Goal: Information Seeking & Learning: Find specific fact

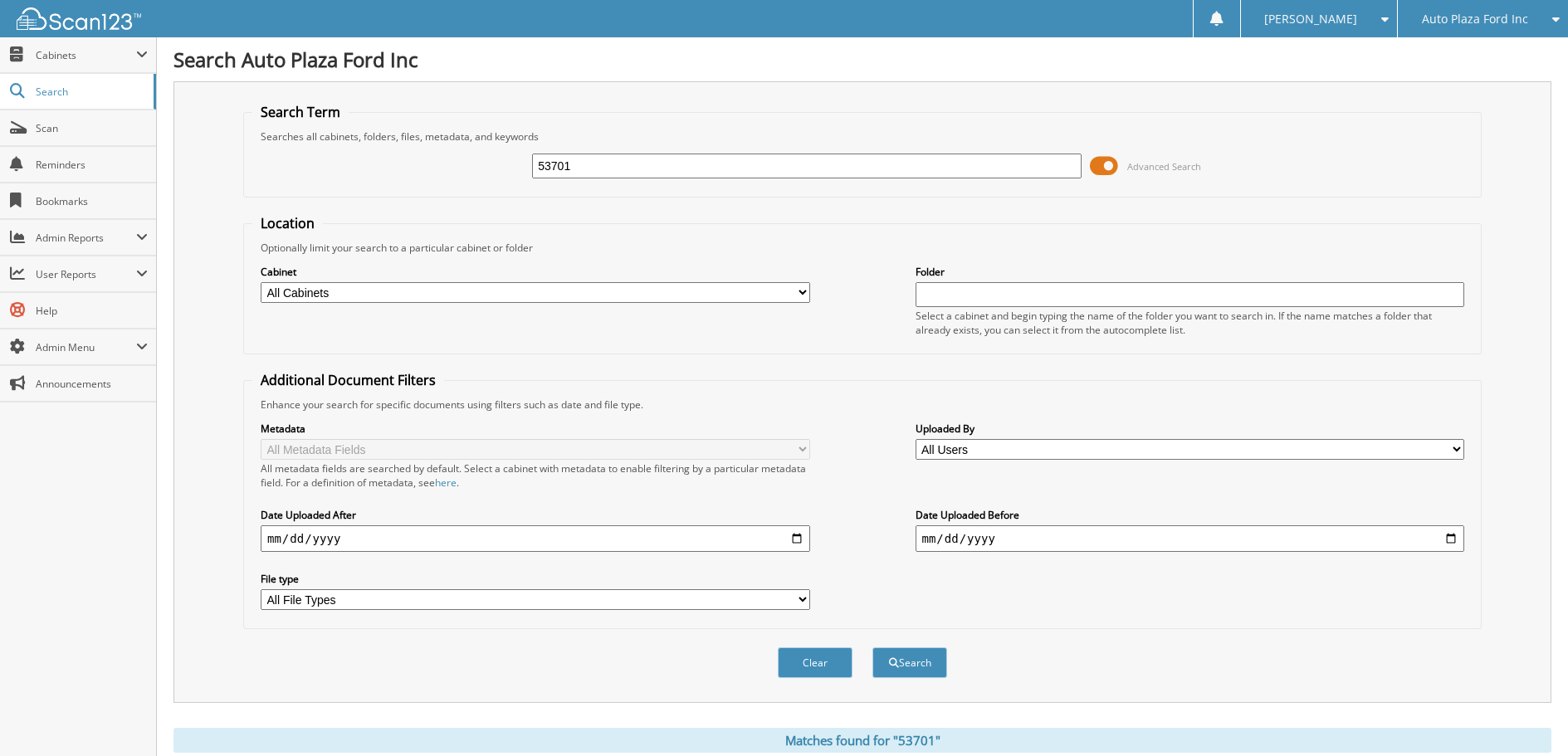
click at [713, 150] on div "53701 Advanced Search" at bounding box center [863, 165] width 1220 height 45
click at [709, 156] on input "53701" at bounding box center [807, 165] width 549 height 25
type input "19720"
click at [872, 648] on button "Search" at bounding box center [909, 663] width 75 height 31
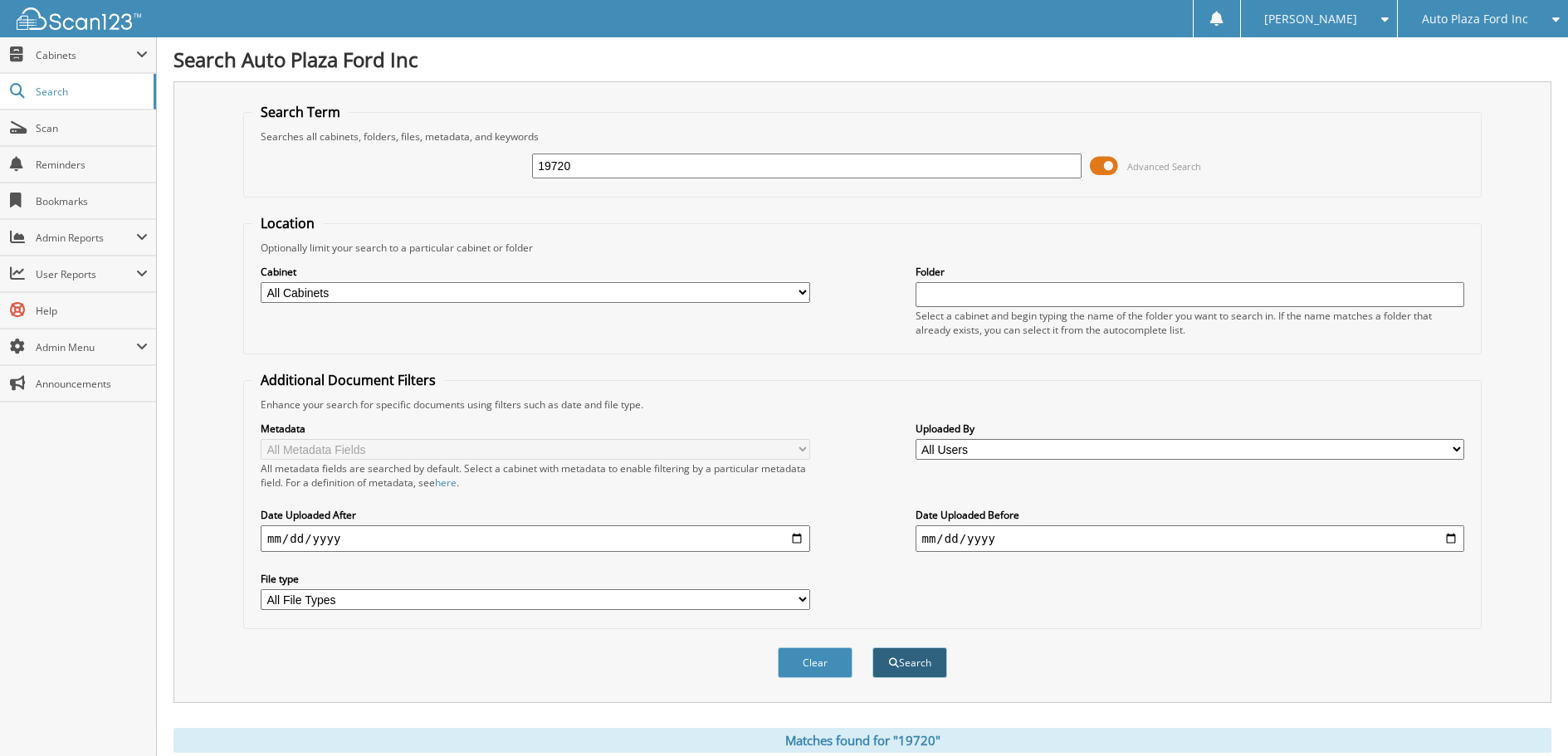
click at [927, 659] on button "Search" at bounding box center [909, 663] width 75 height 31
click at [70, 99] on link "Search" at bounding box center [77, 92] width 156 height 36
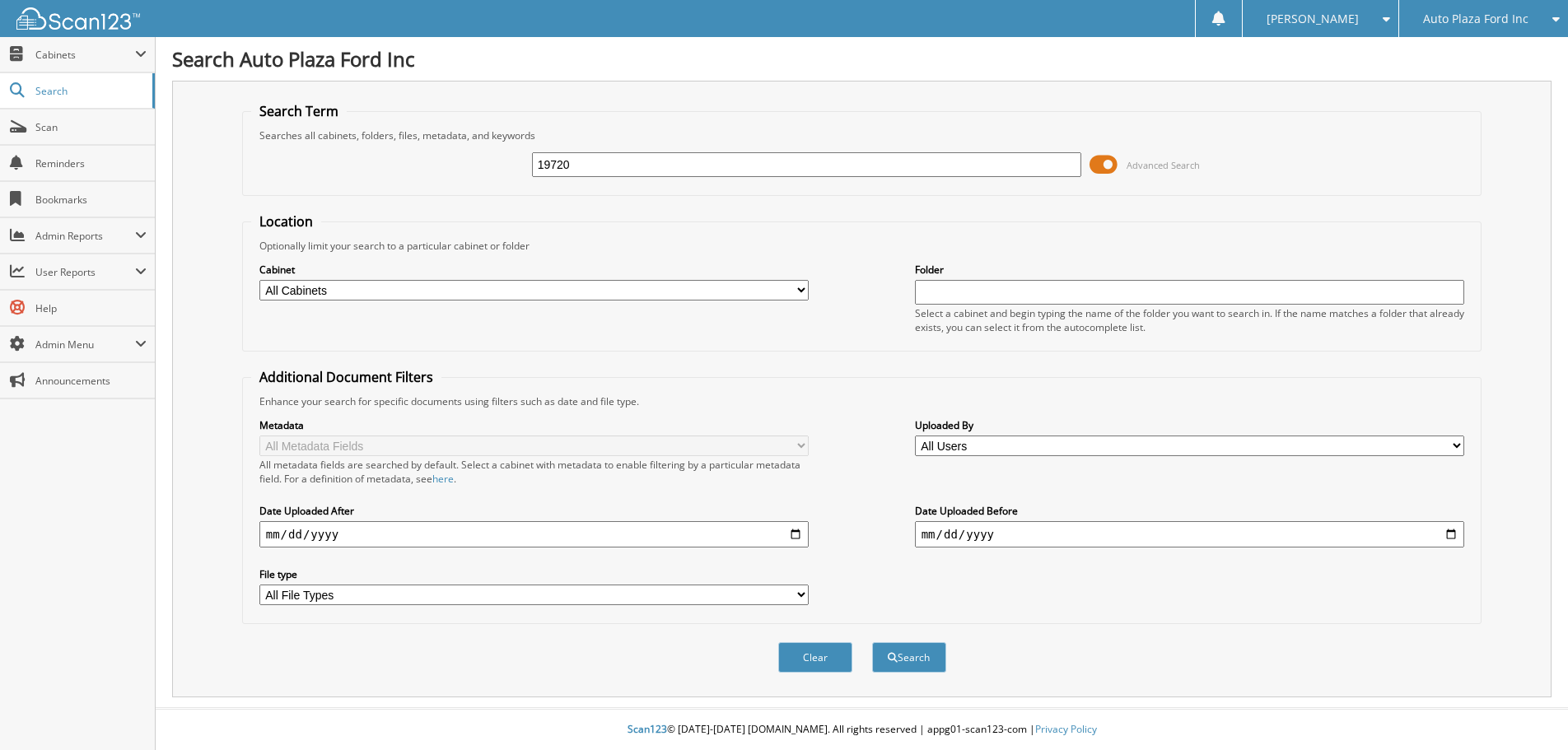
type input "19720"
click at [872, 643] on button "Search" at bounding box center [909, 657] width 74 height 31
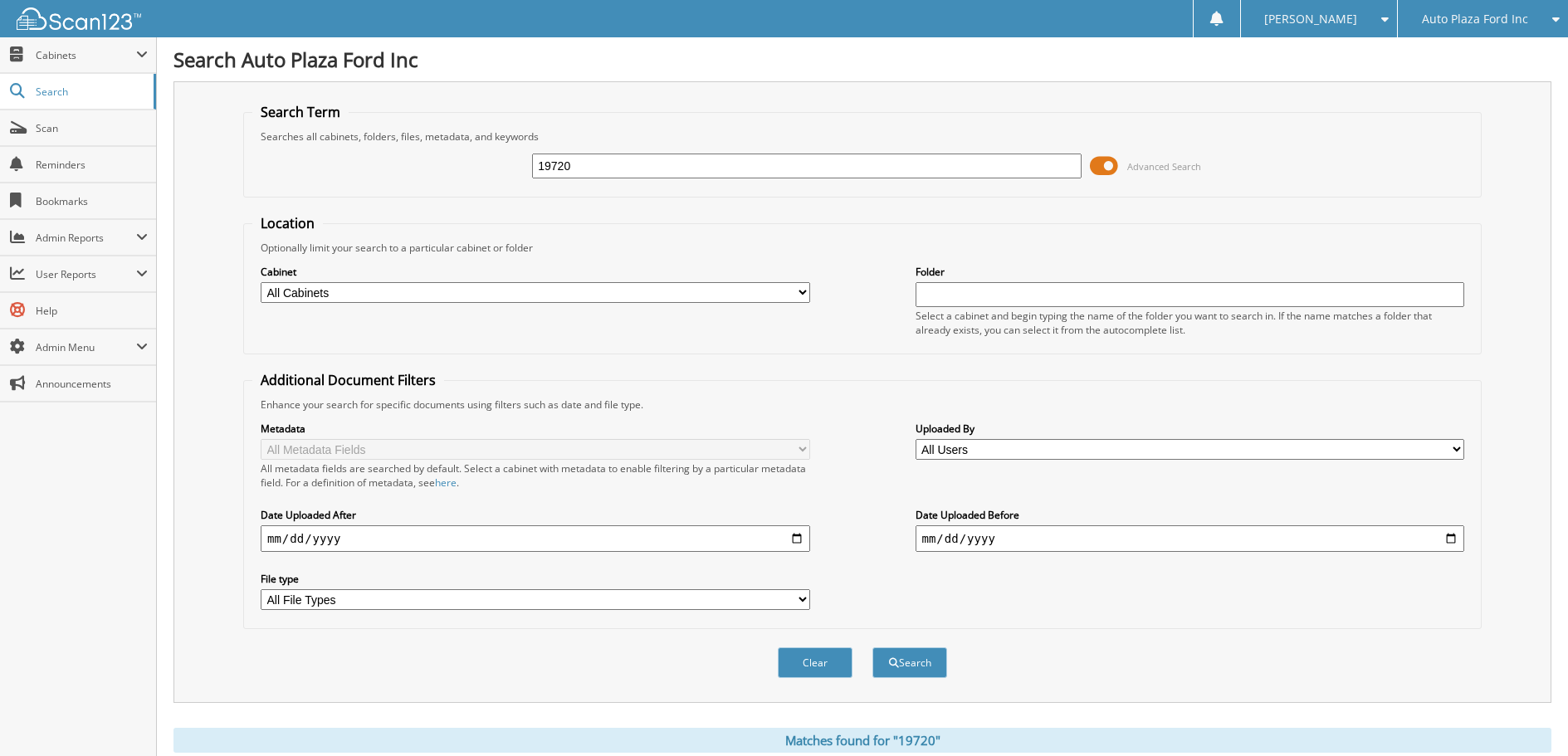
click at [1480, 12] on div "Auto Plaza Ford Inc" at bounding box center [1483, 18] width 153 height 37
click at [1475, 50] on link "Auto Plaza Chrysler Dodge Jeep Ram" at bounding box center [1483, 59] width 170 height 45
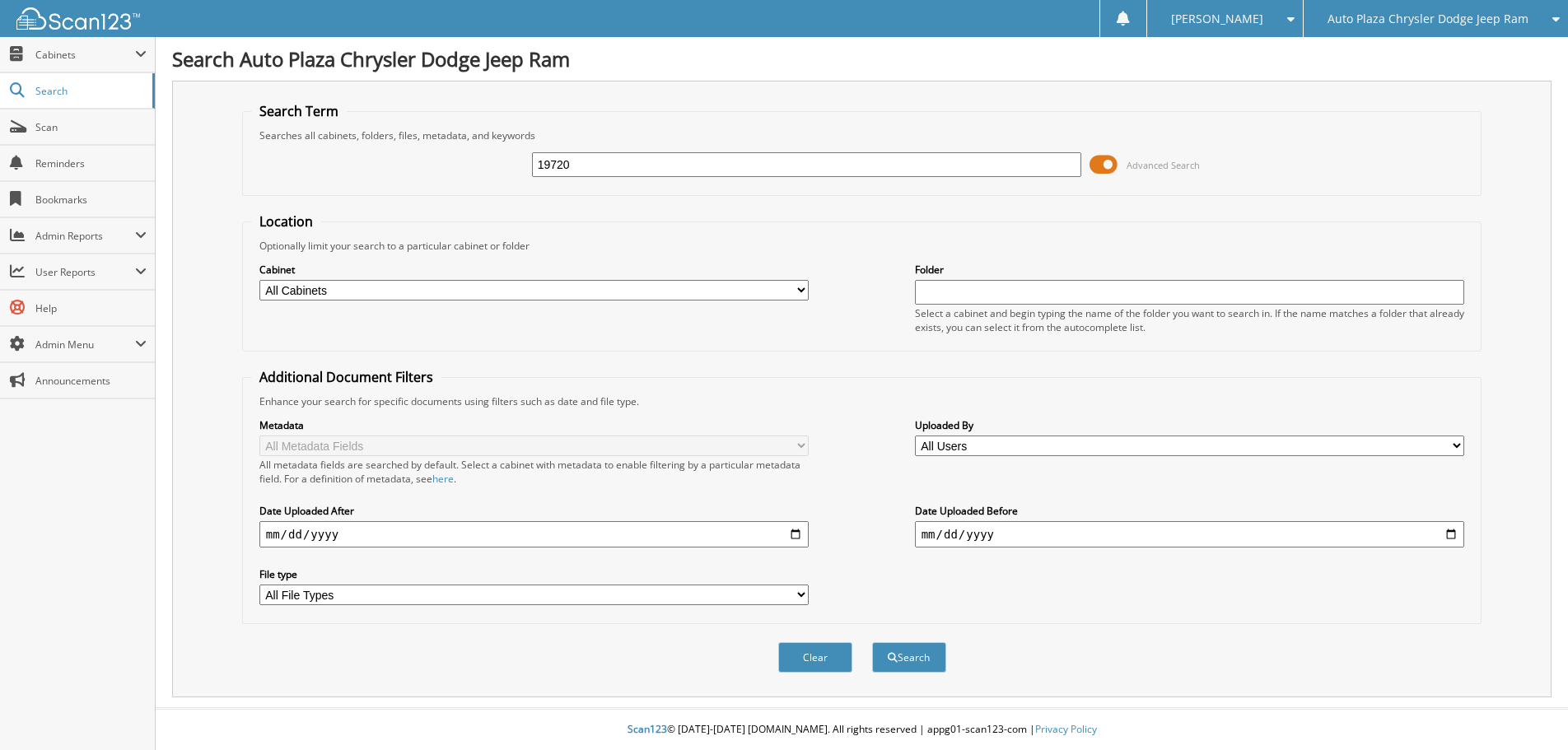
type input "19720"
click at [872, 643] on button "Search" at bounding box center [909, 657] width 74 height 31
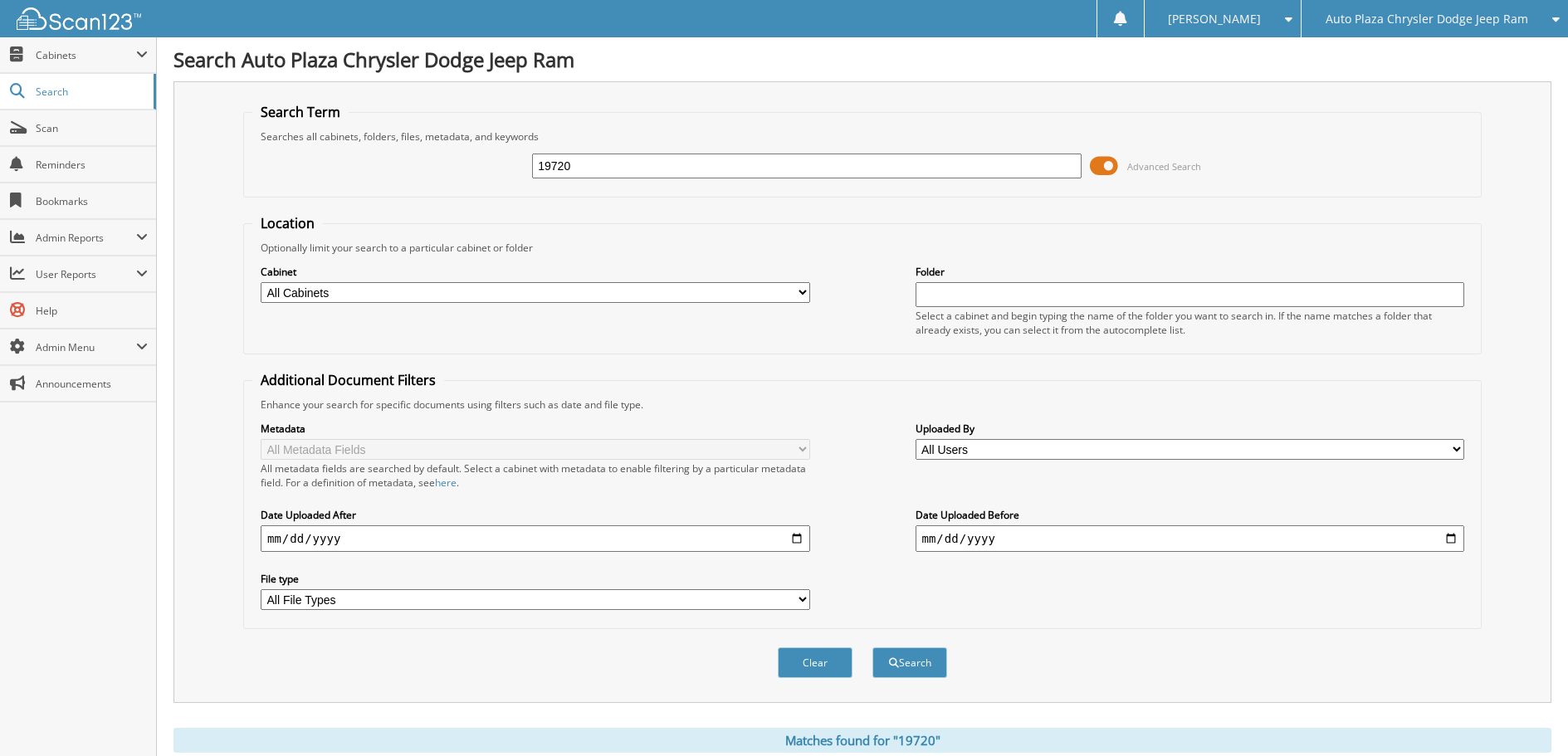
click at [1397, 9] on div "Auto Plaza Chrysler Dodge Jeep Ram" at bounding box center [1435, 18] width 250 height 37
click at [1423, 60] on link "Auto Plaza Ford Inc" at bounding box center [1435, 51] width 267 height 29
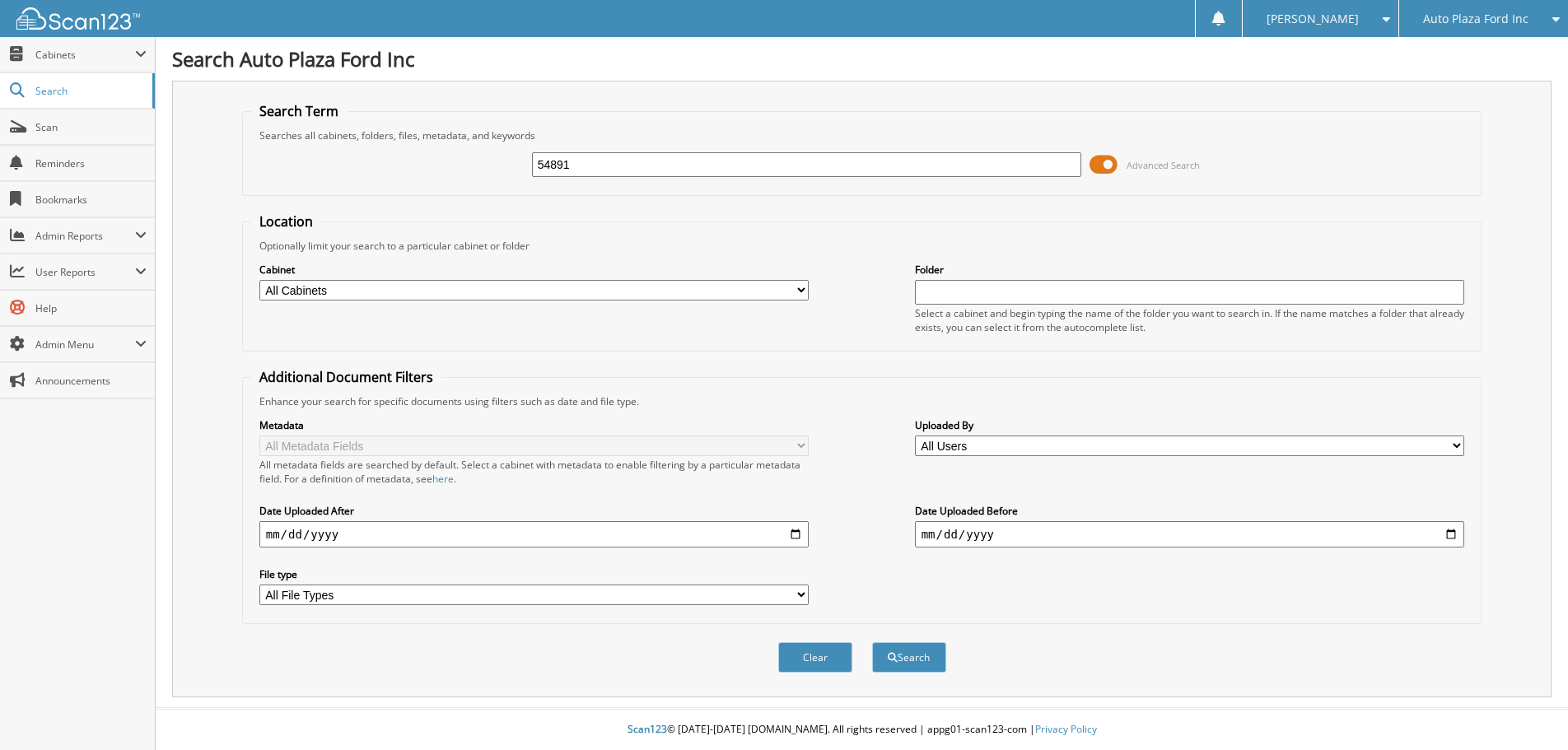
type input "54891"
click at [872, 643] on button "Search" at bounding box center [909, 657] width 74 height 31
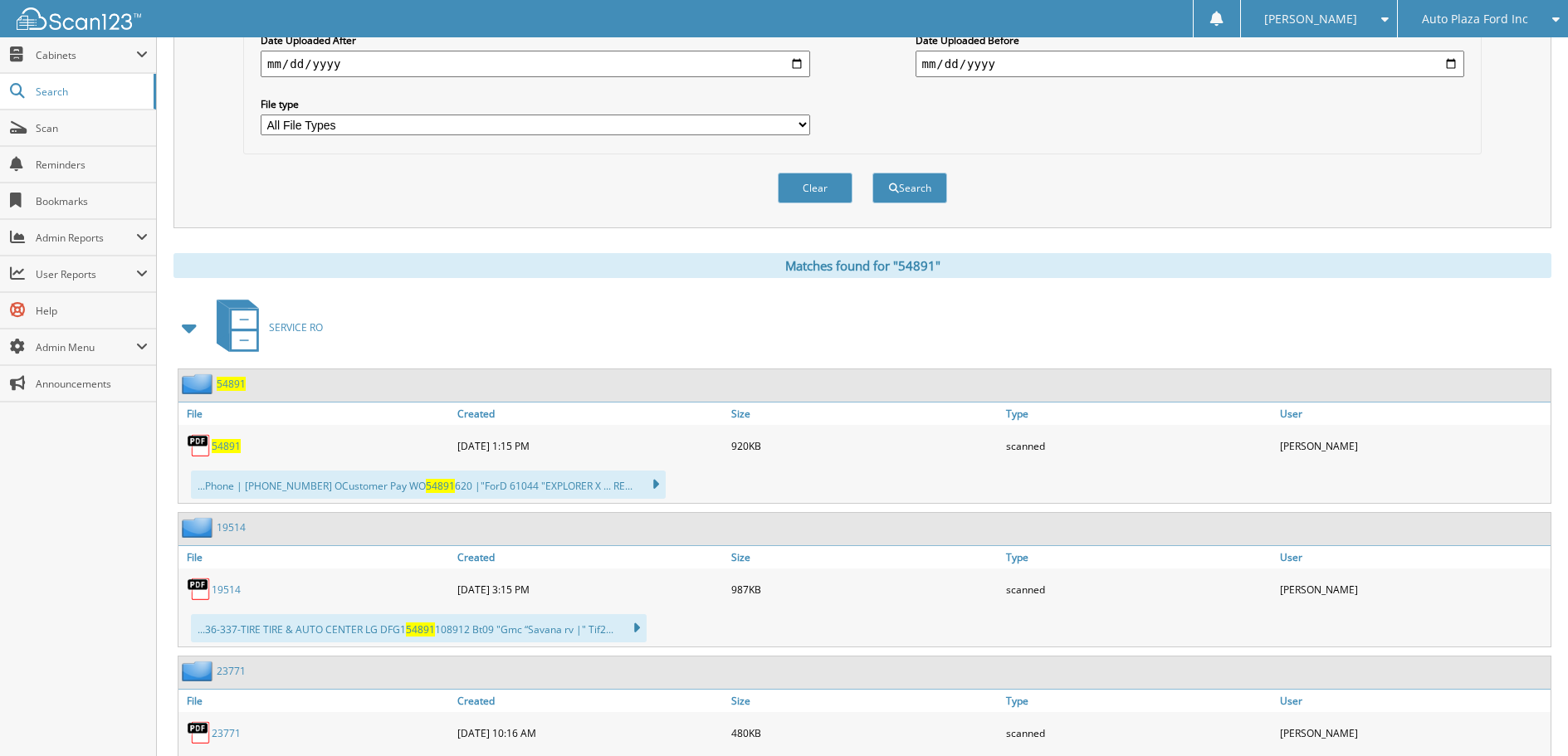
scroll to position [551, 0]
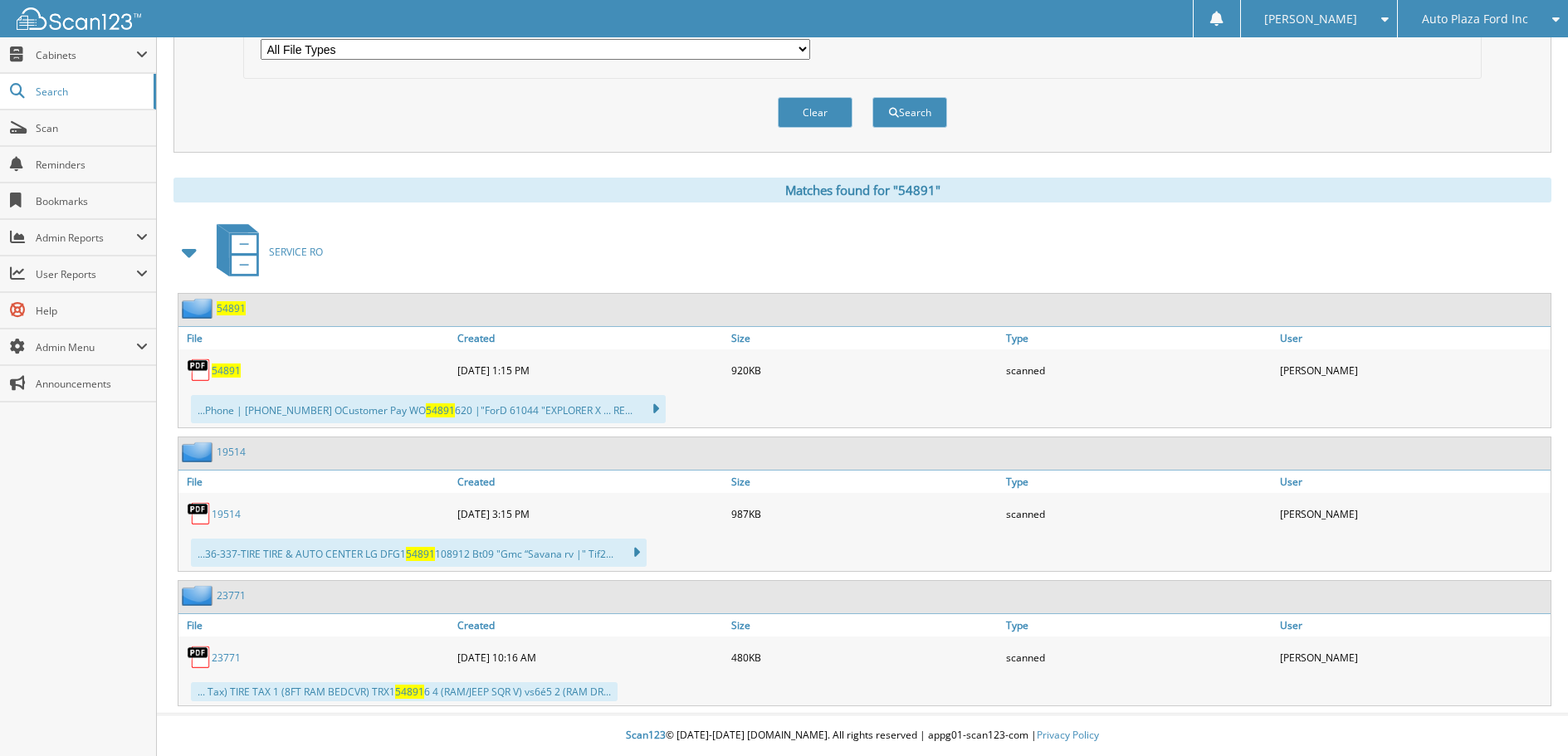
click at [228, 374] on span "54891" at bounding box center [225, 371] width 29 height 14
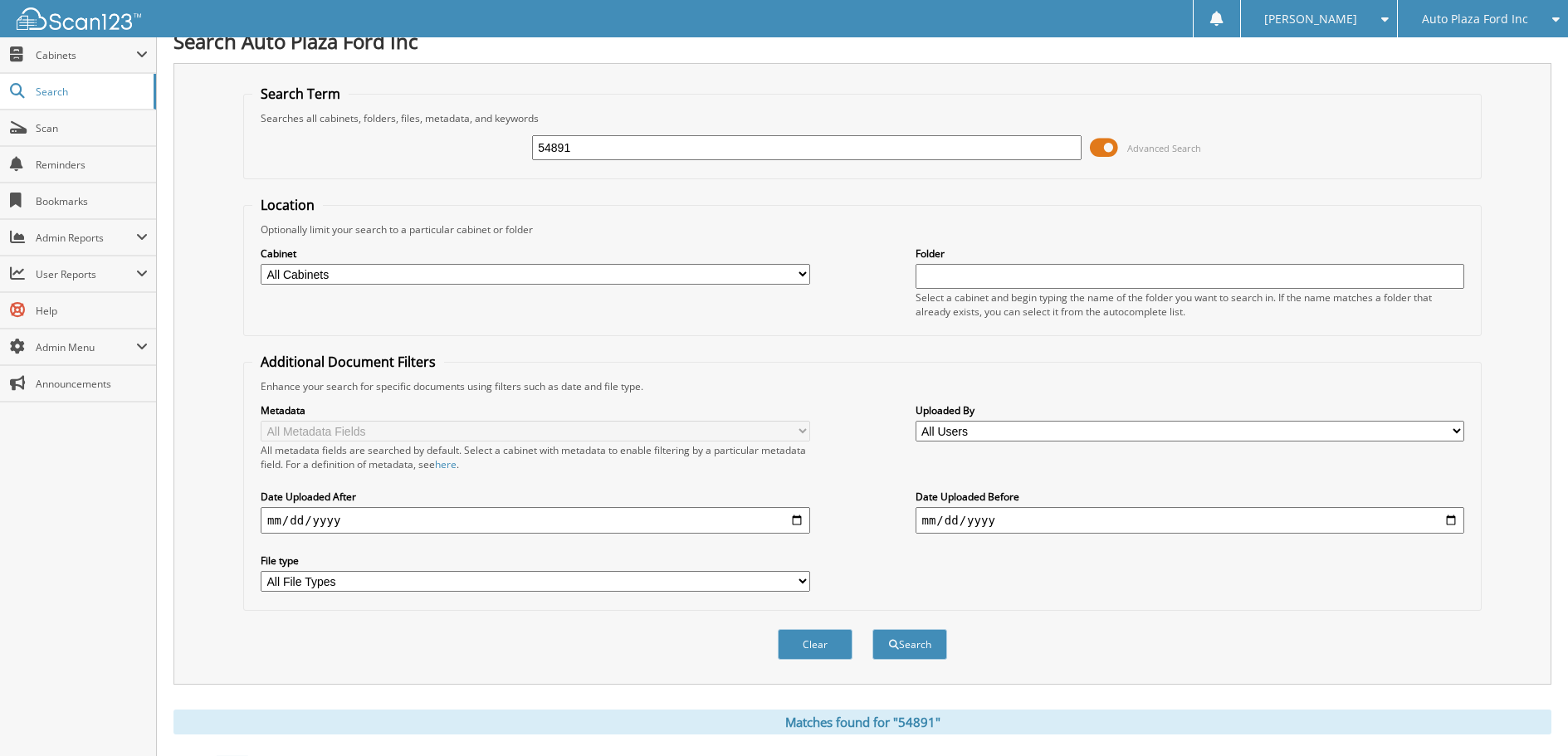
scroll to position [0, 0]
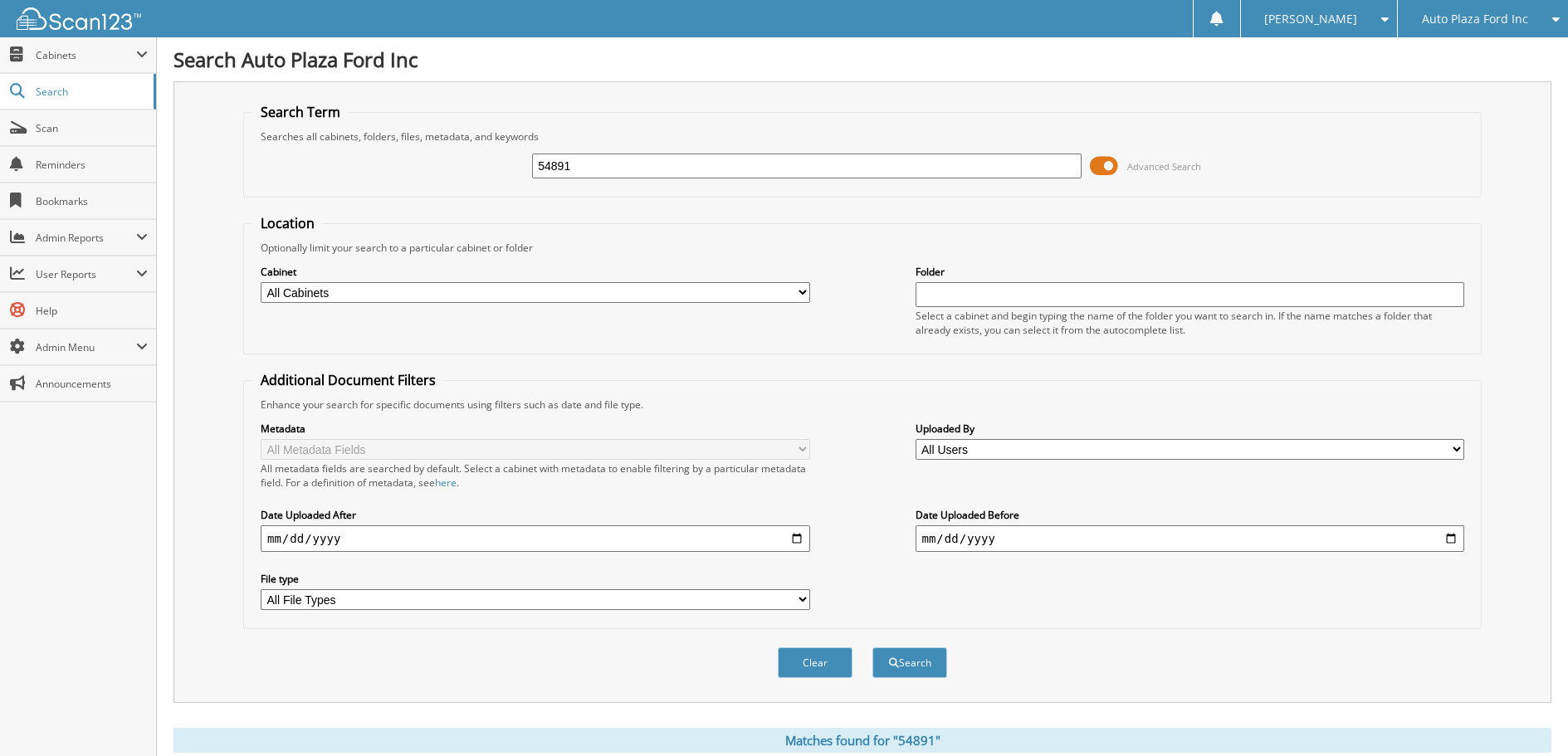
click at [615, 153] on input "54891" at bounding box center [807, 165] width 549 height 25
type input "19720"
click at [872, 648] on button "Search" at bounding box center [909, 663] width 75 height 31
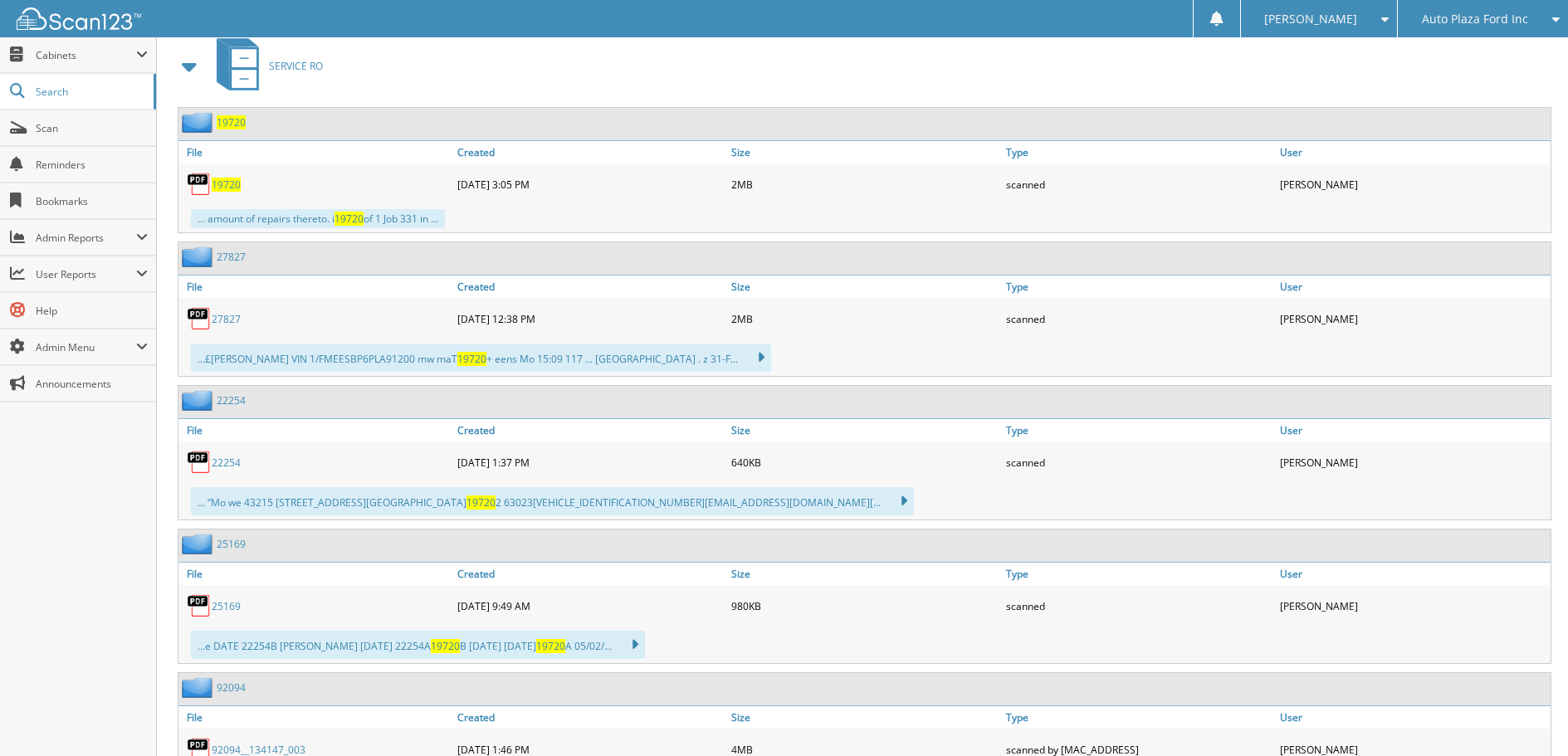
scroll to position [415, 0]
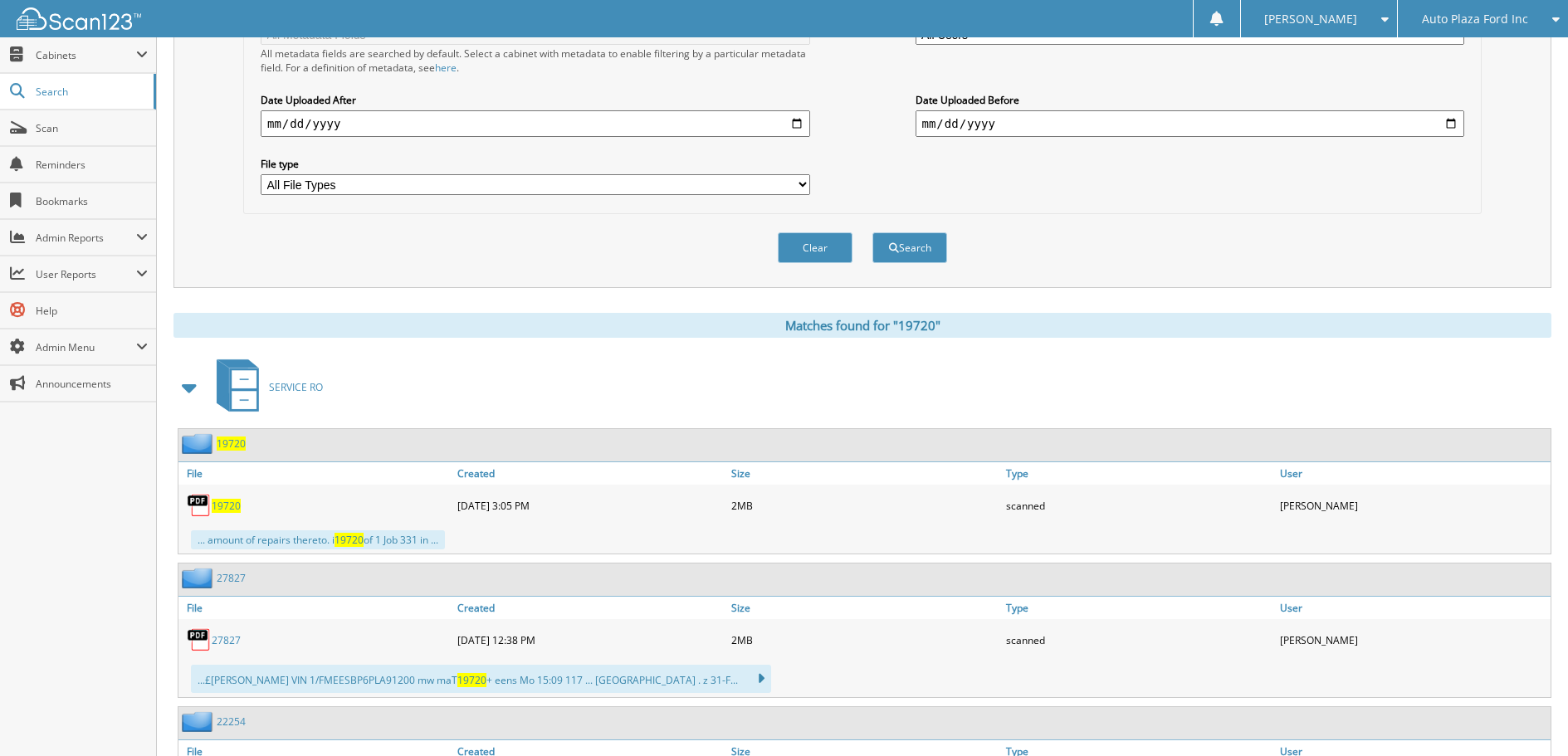
click at [227, 506] on span "19720" at bounding box center [225, 506] width 29 height 14
